Goal: Browse casually

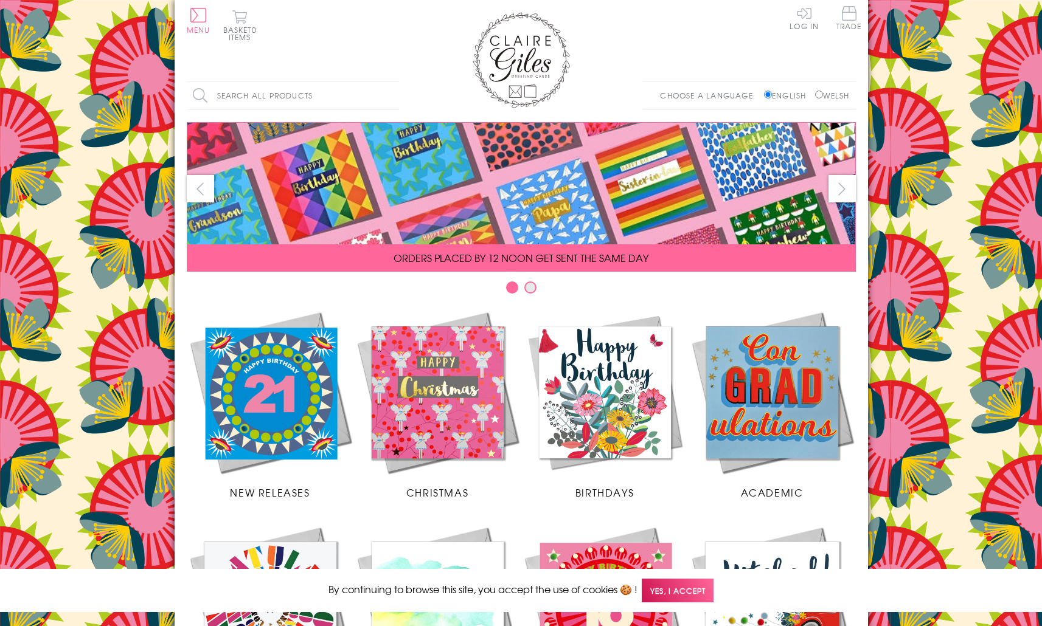
scroll to position [423, 0]
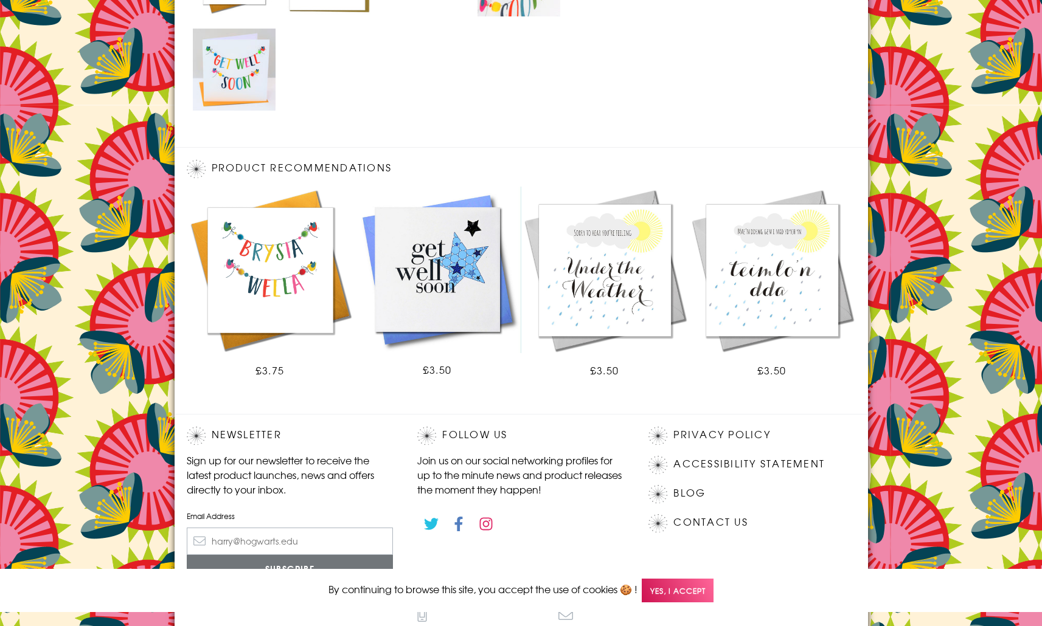
scroll to position [725, 0]
